Goal: Transaction & Acquisition: Subscribe to service/newsletter

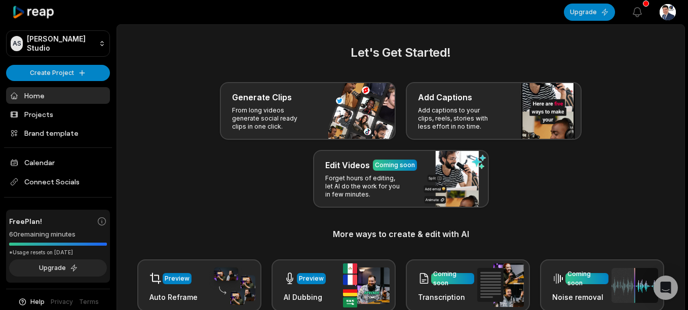
click at [70, 67] on html "AS [PERSON_NAME] Studio Create Project Home Projects Brand template Calendar Co…" at bounding box center [344, 155] width 688 height 310
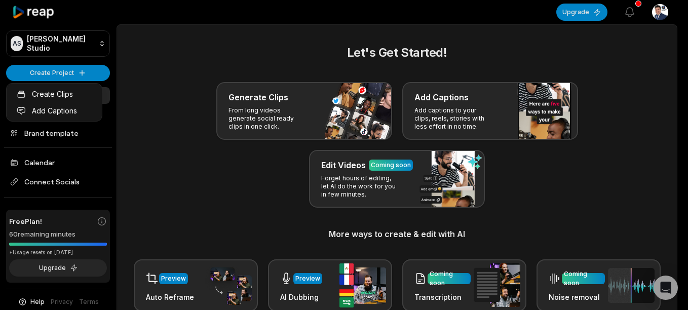
click at [132, 136] on html "AS [PERSON_NAME] Studio Create Project Home Projects Brand template Calendar Co…" at bounding box center [344, 155] width 688 height 310
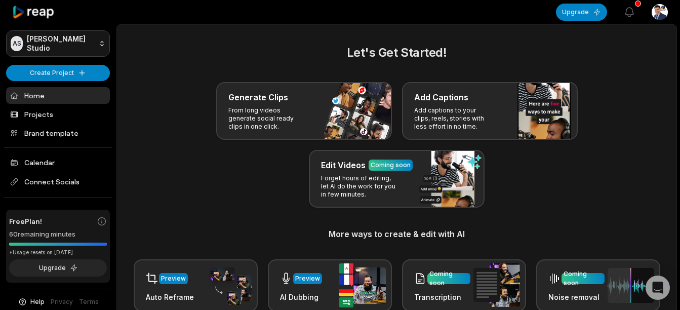
click at [62, 39] on html "AS [PERSON_NAME] Studio Create Project Home Projects Brand template Calendar Co…" at bounding box center [340, 155] width 680 height 310
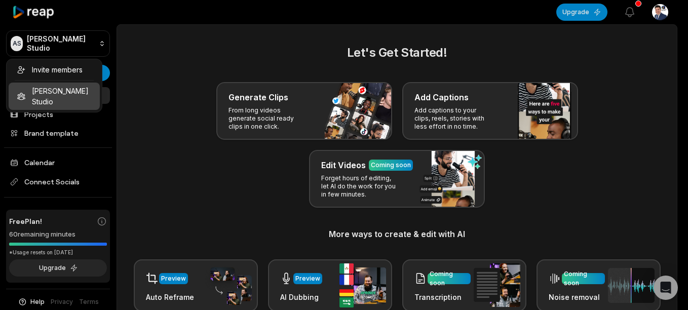
click at [62, 90] on div "Invite members [PERSON_NAME] Studio" at bounding box center [54, 86] width 96 height 54
click at [60, 93] on div "Invite members [PERSON_NAME] Studio" at bounding box center [54, 86] width 96 height 54
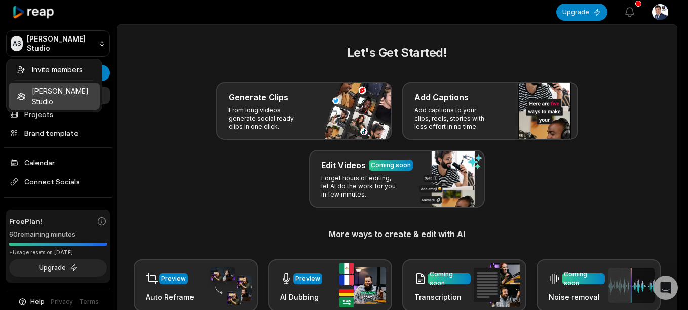
click at [60, 93] on div "Invite members [PERSON_NAME] Studio" at bounding box center [54, 86] width 96 height 54
click at [186, 75] on html "AS [PERSON_NAME] Studio Create Project Home Projects Brand template Calendar Co…" at bounding box center [344, 155] width 688 height 310
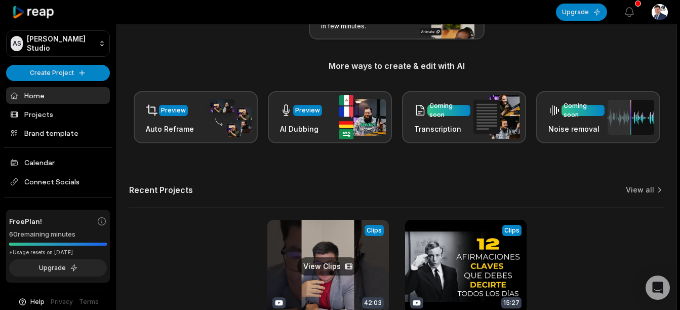
scroll to position [162, 0]
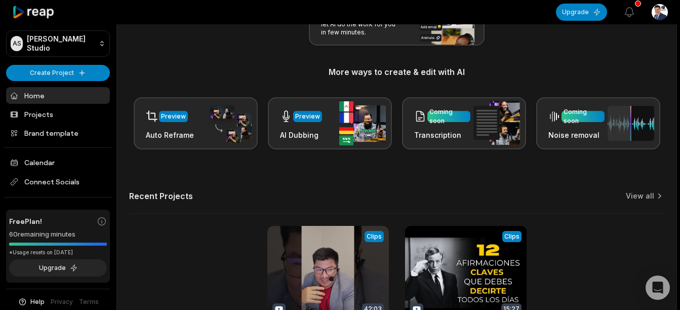
click at [319, 196] on div "Recent Projects View all" at bounding box center [396, 202] width 535 height 23
click at [213, 58] on div "Let's Get Started! Generate Clips From long videos generate social ready clips …" at bounding box center [396, 15] width 535 height 268
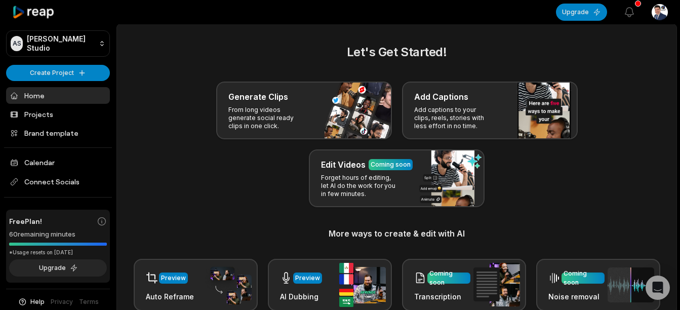
scroll to position [0, 0]
click at [158, 134] on div "Generate Clips From long videos generate social ready clips in one click. Add C…" at bounding box center [396, 145] width 535 height 126
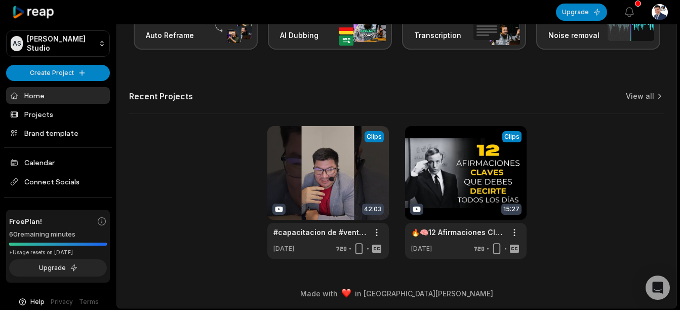
scroll to position [263, 0]
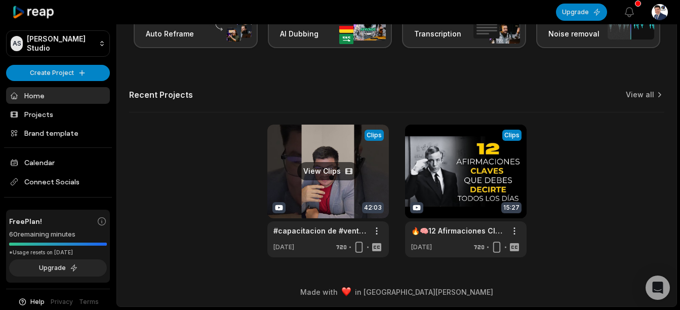
click at [320, 187] on link at bounding box center [328, 191] width 122 height 133
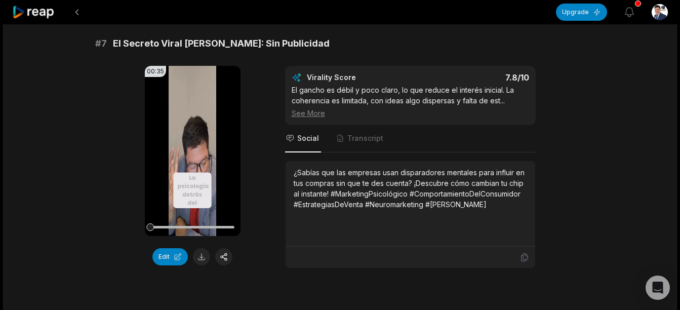
scroll to position [1975, 0]
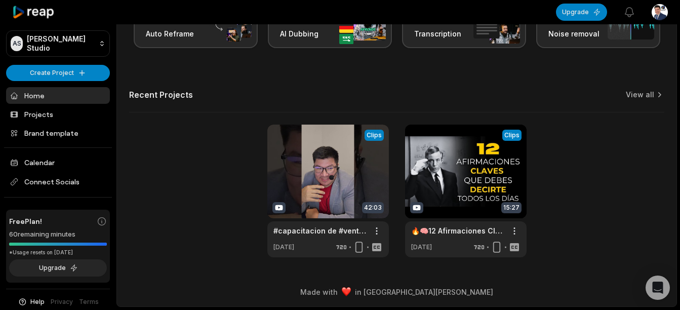
scroll to position [263, 0]
click at [455, 177] on link at bounding box center [466, 191] width 122 height 133
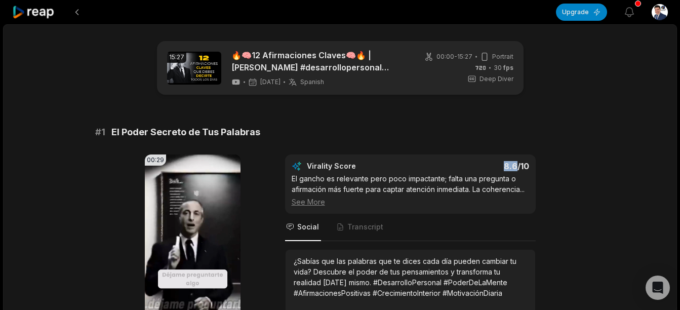
drag, startPoint x: 507, startPoint y: 169, endPoint x: 518, endPoint y: 168, distance: 10.1
click at [518, 168] on div "8.6 /10" at bounding box center [474, 166] width 109 height 10
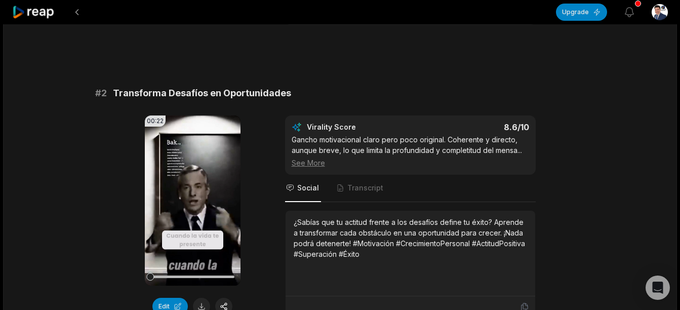
scroll to position [354, 0]
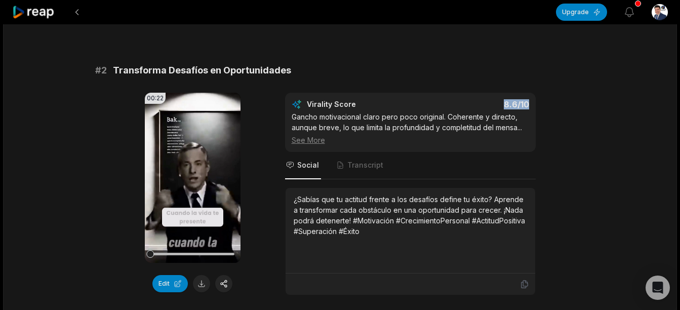
drag, startPoint x: 503, startPoint y: 104, endPoint x: 529, endPoint y: 105, distance: 25.8
click at [529, 105] on div "Virality Score 8.6 /10 Gancho motivacional claro pero poco original. Coherente …" at bounding box center [410, 122] width 251 height 59
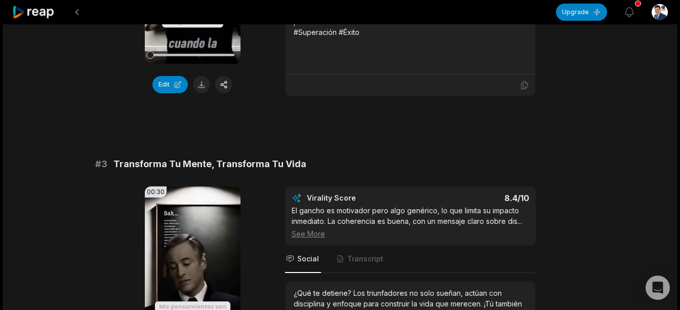
scroll to position [608, 0]
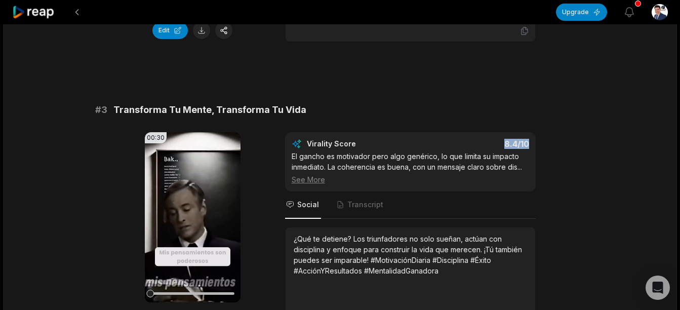
drag, startPoint x: 512, startPoint y: 143, endPoint x: 534, endPoint y: 144, distance: 21.8
click at [534, 144] on div "Virality Score 8.4 /10 El gancho es motivador pero algo genérico, lo que limita…" at bounding box center [410, 161] width 251 height 59
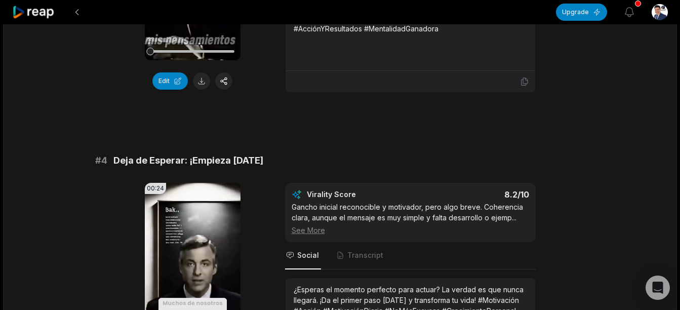
scroll to position [912, 0]
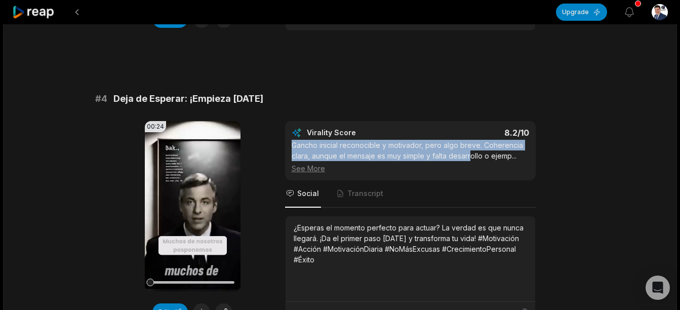
drag, startPoint x: 294, startPoint y: 149, endPoint x: 471, endPoint y: 153, distance: 177.3
click at [471, 153] on div "Gancho inicial reconocible y motivador, pero algo breve. Coherencia clara, aunq…" at bounding box center [411, 157] width 238 height 34
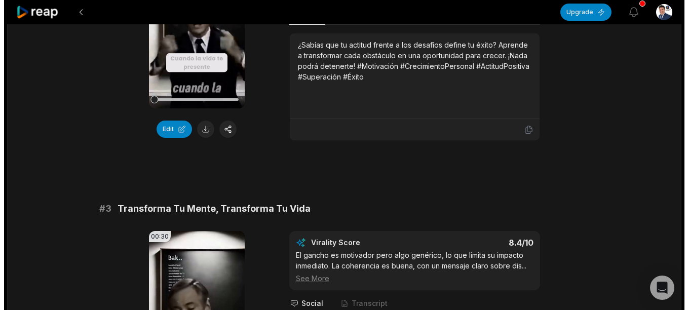
scroll to position [456, 0]
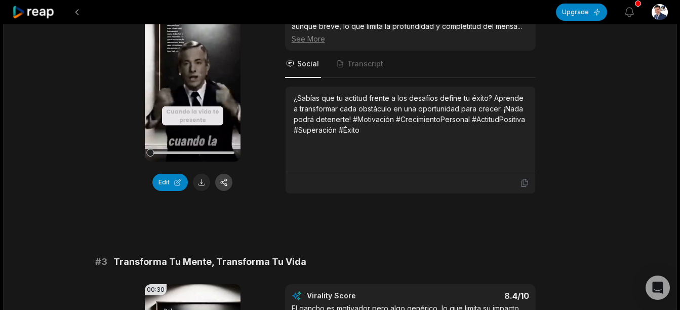
click at [220, 181] on button at bounding box center [223, 182] width 17 height 17
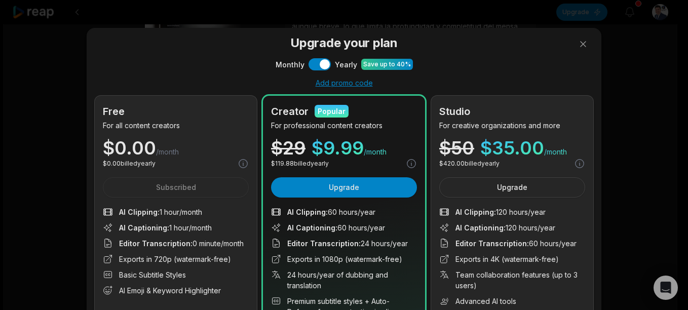
click at [201, 73] on div "Upgrade your plan Monthly Use setting Yearly Save up to 40% Add promo code Free…" at bounding box center [344, 214] width 498 height 360
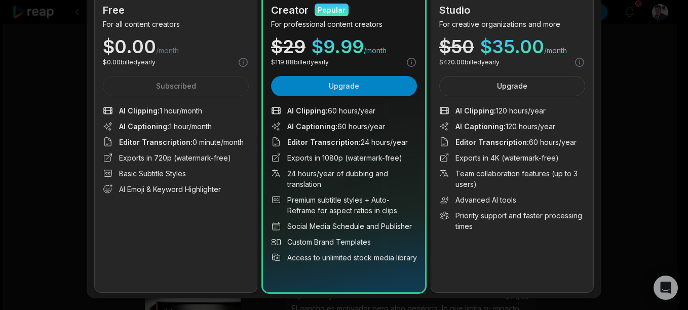
scroll to position [117, 0]
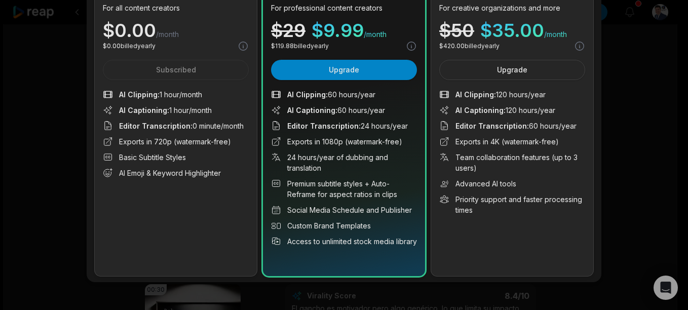
drag, startPoint x: 467, startPoint y: 97, endPoint x: 545, endPoint y: 98, distance: 78.0
click at [545, 98] on li "AI Clipping : 120 hours/year" at bounding box center [512, 94] width 146 height 11
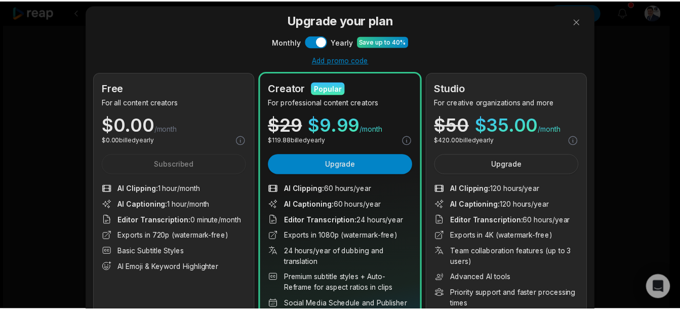
scroll to position [16, 0]
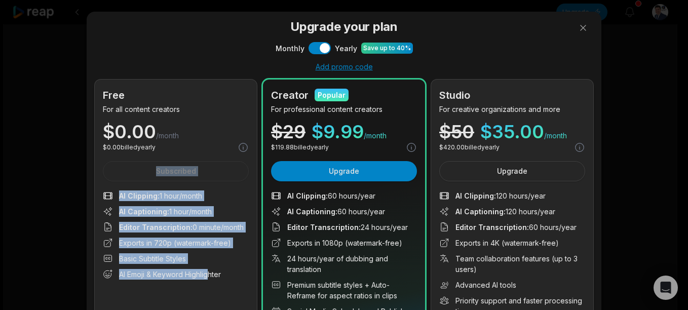
drag, startPoint x: 110, startPoint y: 179, endPoint x: 206, endPoint y: 270, distance: 132.2
click at [206, 270] on div "Free For all content creators $ 0.00 /month $ 0.00 billed yearly Subscribed AI …" at bounding box center [176, 229] width 162 height 298
click at [579, 27] on button at bounding box center [583, 28] width 20 height 20
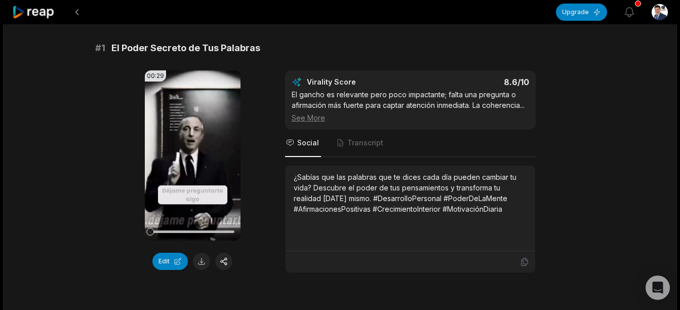
scroll to position [0, 0]
